Goal: Find specific page/section: Find specific page/section

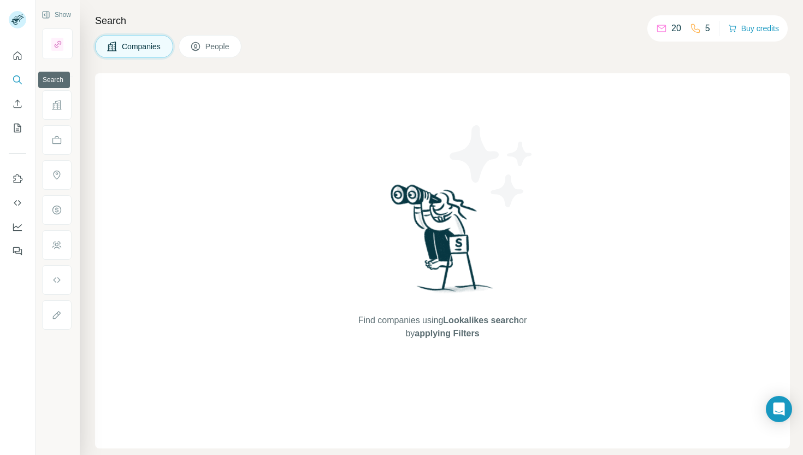
click at [19, 83] on icon "Search" at bounding box center [17, 79] width 11 height 11
click at [17, 79] on icon "Search" at bounding box center [17, 79] width 11 height 11
click at [14, 82] on icon "Search" at bounding box center [17, 79] width 11 height 11
click at [15, 78] on icon "Search" at bounding box center [17, 79] width 11 height 11
click at [20, 77] on icon "Search" at bounding box center [17, 79] width 11 height 11
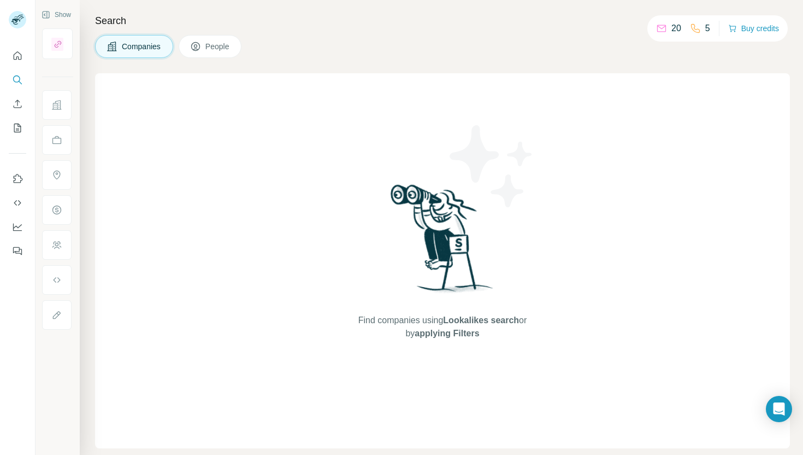
click at [224, 49] on span "People" at bounding box center [218, 46] width 25 height 11
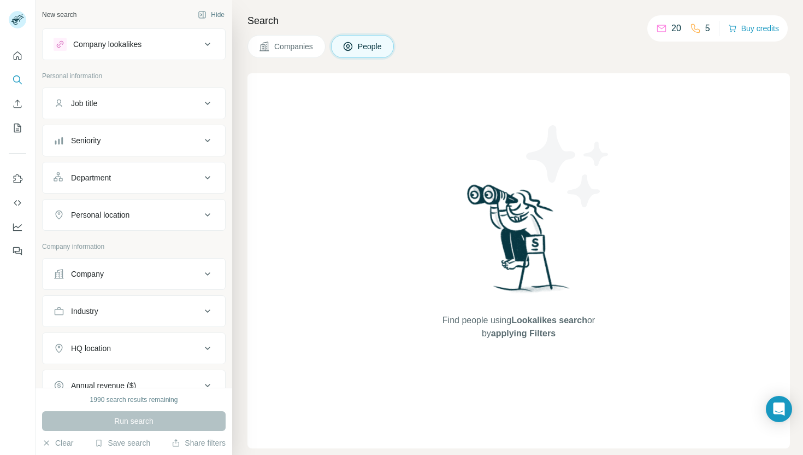
click at [280, 46] on span "Companies" at bounding box center [294, 46] width 40 height 11
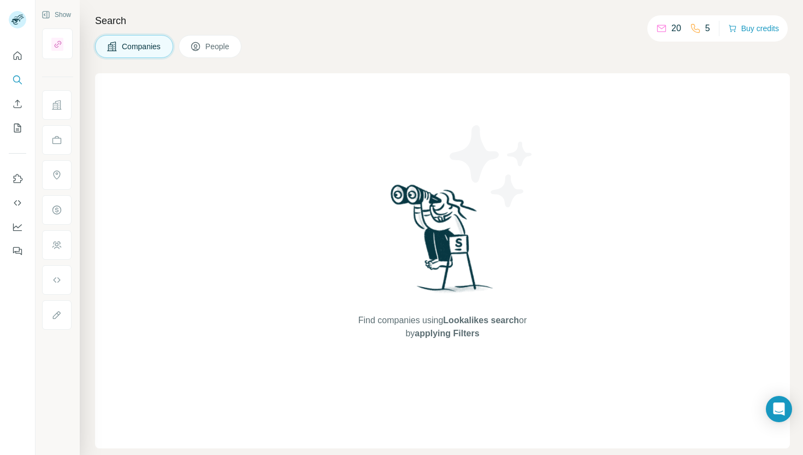
click at [215, 50] on span "People" at bounding box center [218, 46] width 25 height 11
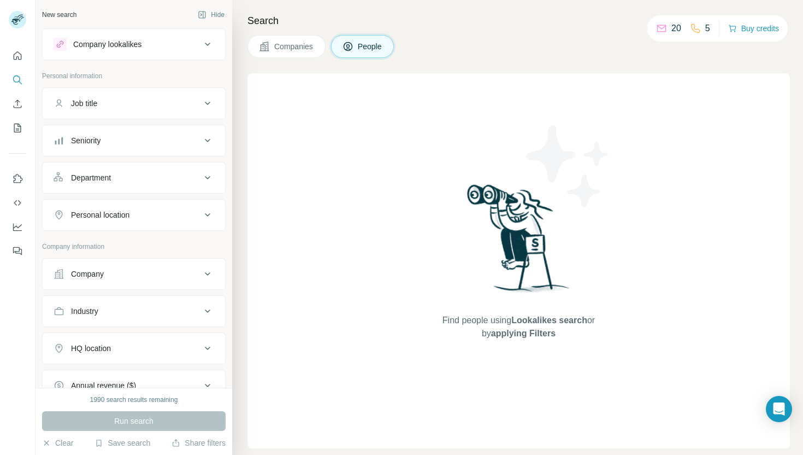
click at [111, 269] on div "Company" at bounding box center [128, 273] width 148 height 11
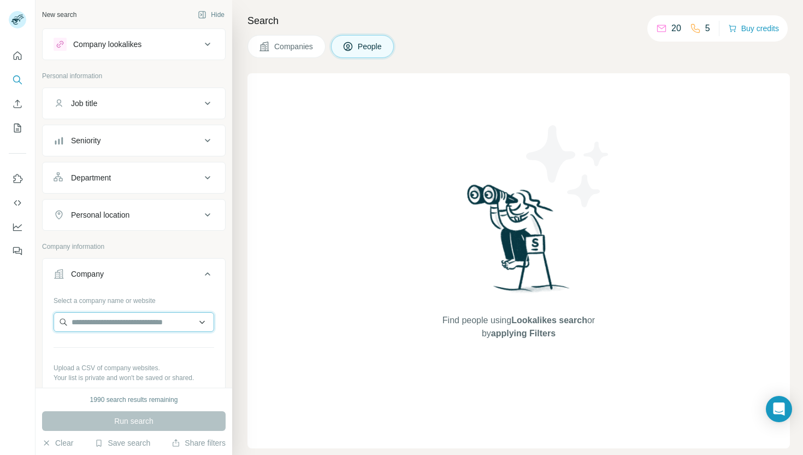
click at [116, 325] on input "text" at bounding box center [134, 322] width 161 height 20
paste input "*******"
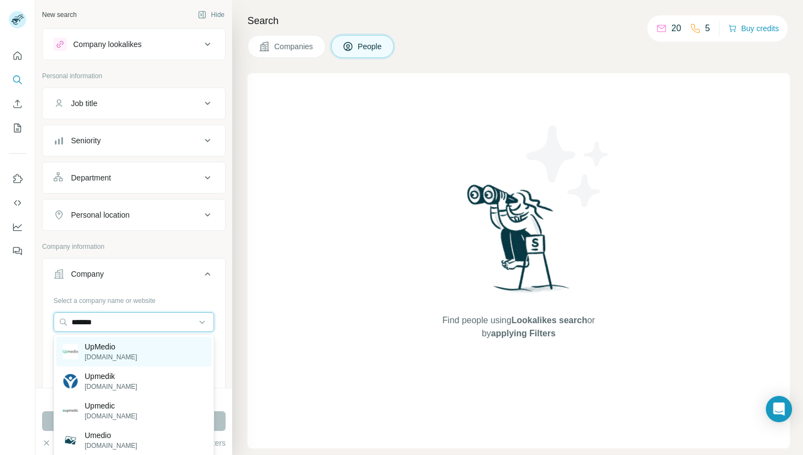
type input "*******"
click at [130, 351] on div "UpMedio [DOMAIN_NAME]" at bounding box center [133, 352] width 155 height 30
